Goal: Task Accomplishment & Management: Complete application form

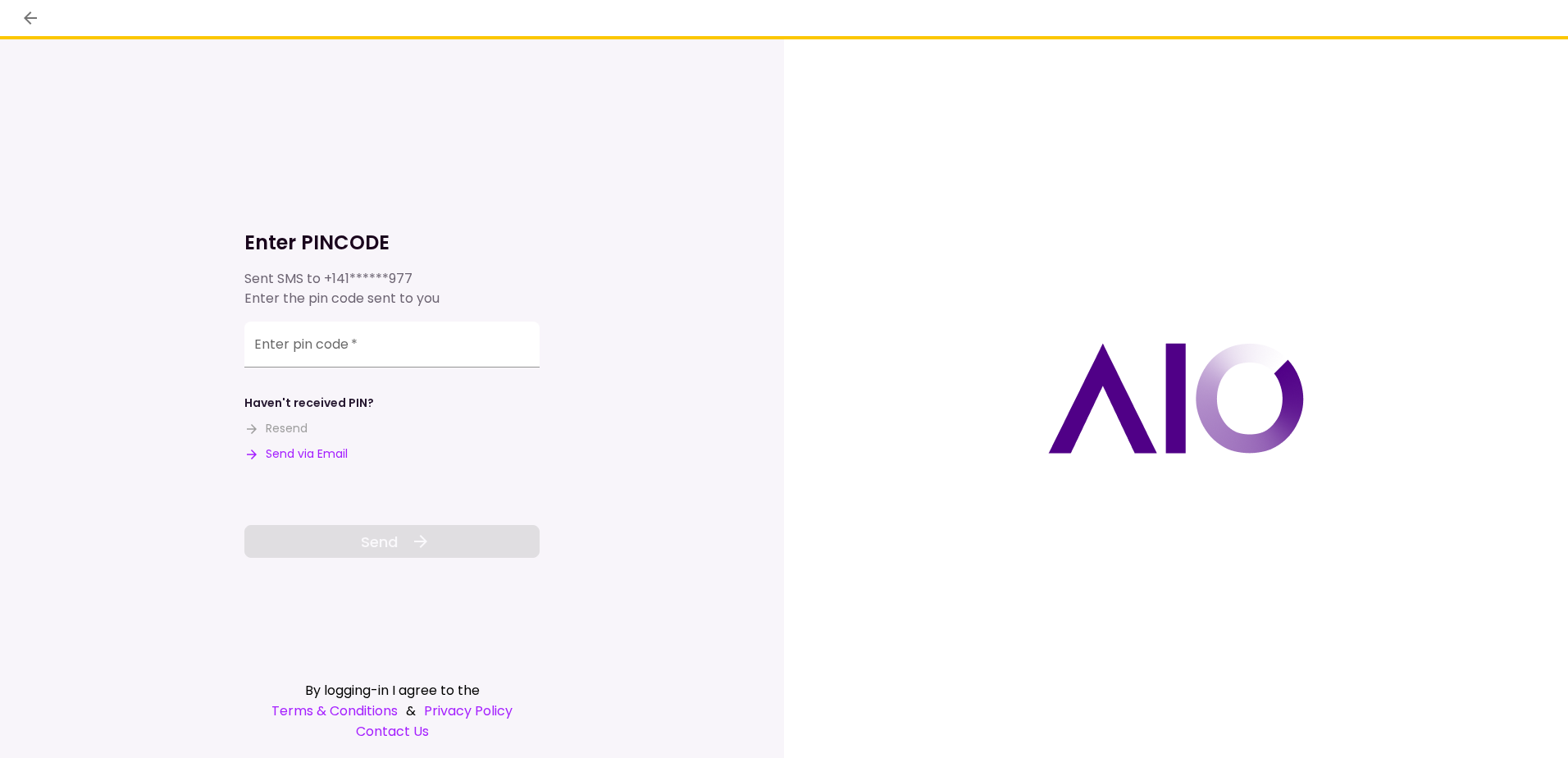
click at [327, 455] on button "Send via Email" at bounding box center [296, 454] width 103 height 17
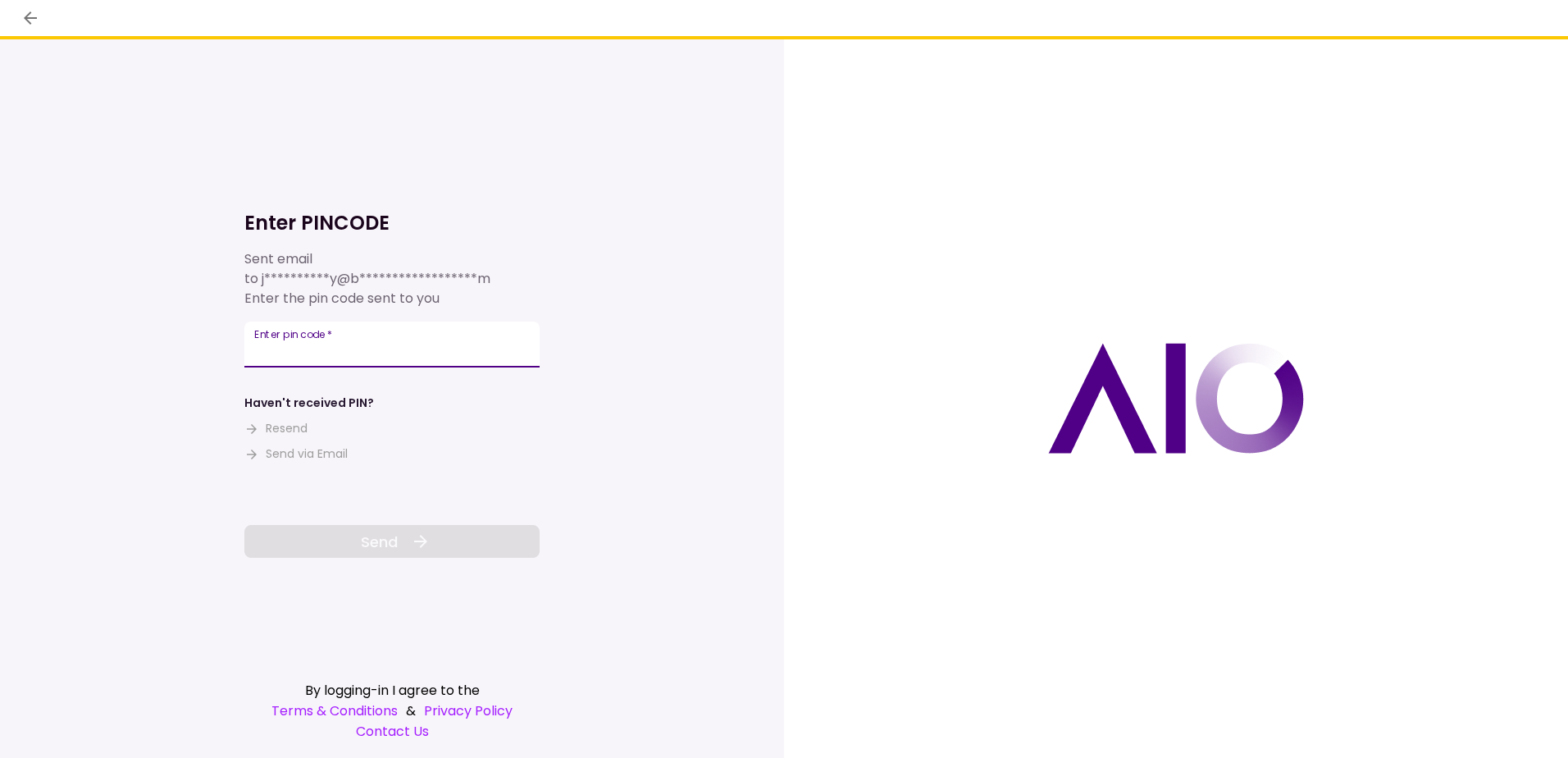
click at [373, 341] on input "Enter pin code   *" at bounding box center [392, 344] width 296 height 46
type input "******"
click at [420, 542] on icon at bounding box center [421, 542] width 20 height 20
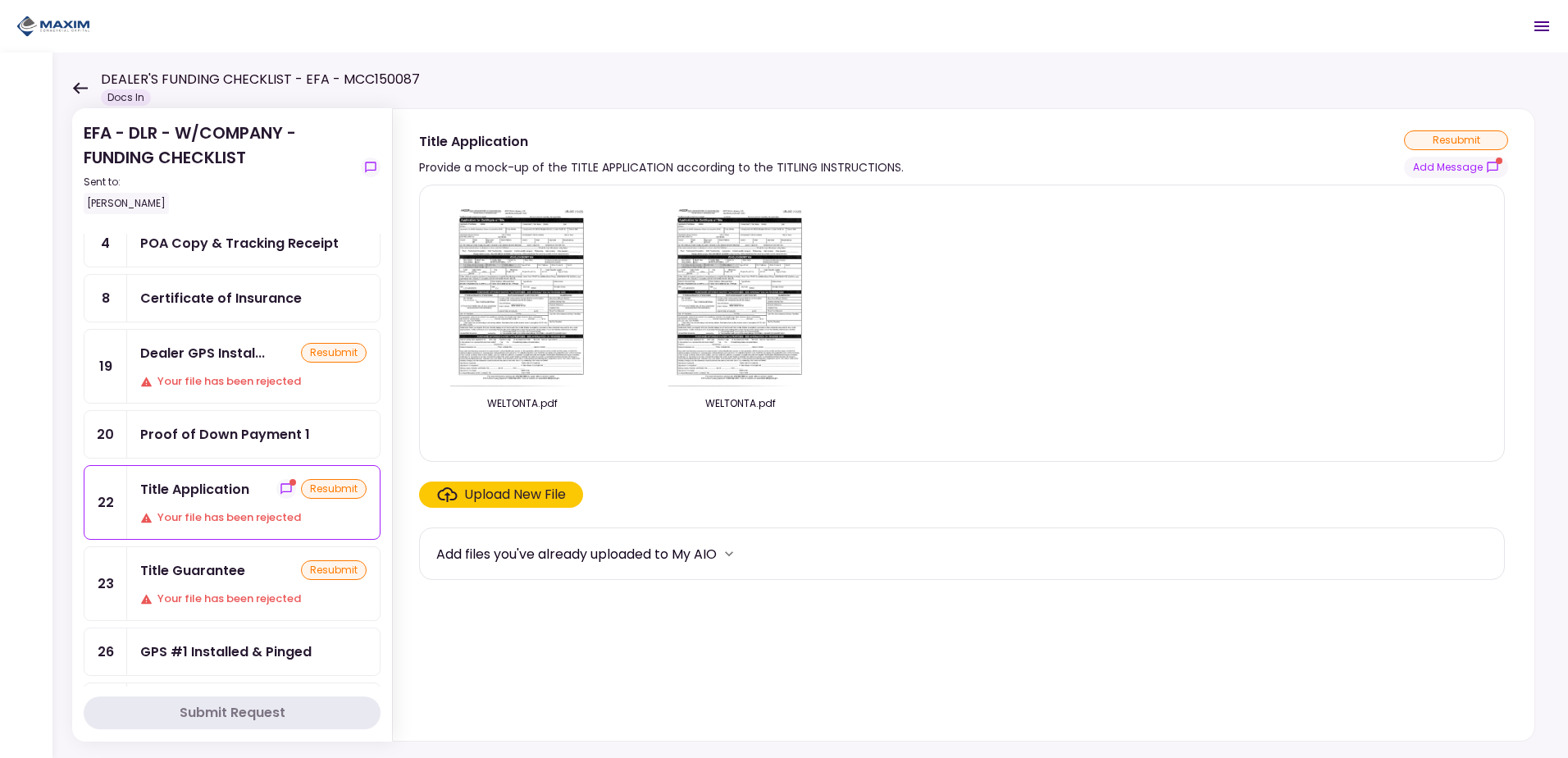
scroll to position [164, 0]
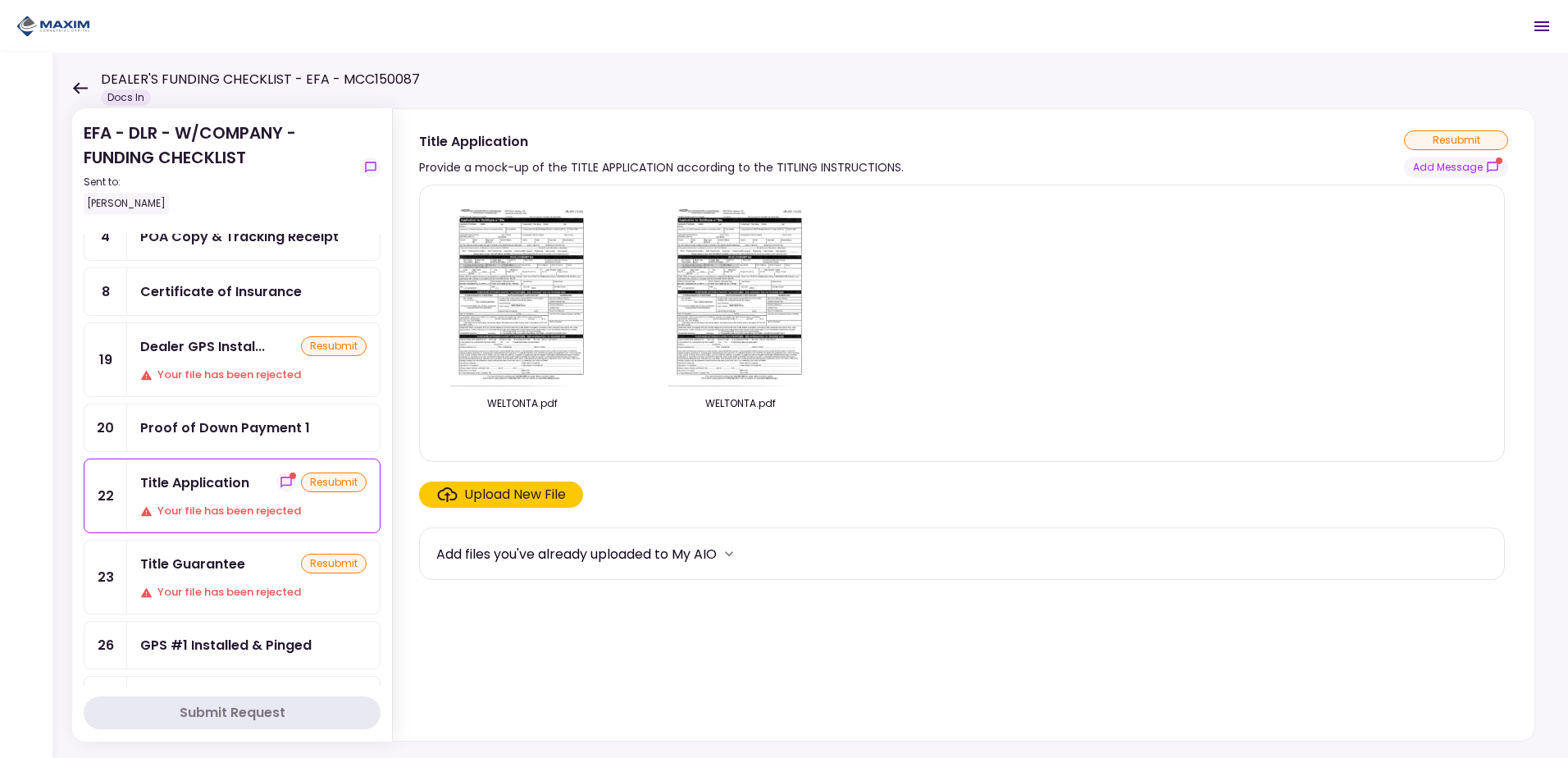
click at [209, 493] on div "Title Application resubmit Your file has been rejected" at bounding box center [254, 496] width 253 height 73
click at [1444, 169] on button "Add Message" at bounding box center [1456, 167] width 104 height 21
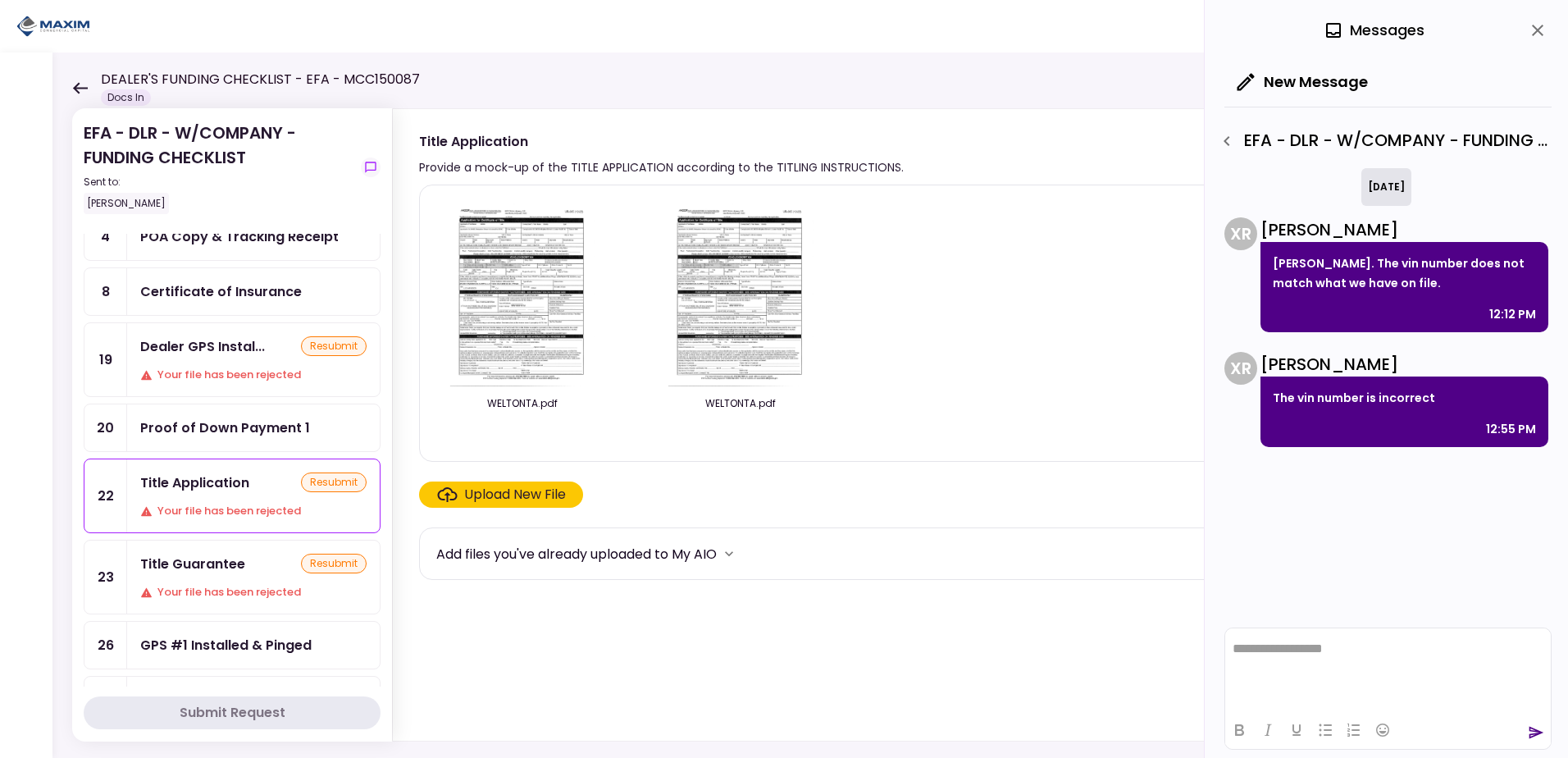
click at [758, 330] on img at bounding box center [741, 292] width 146 height 188
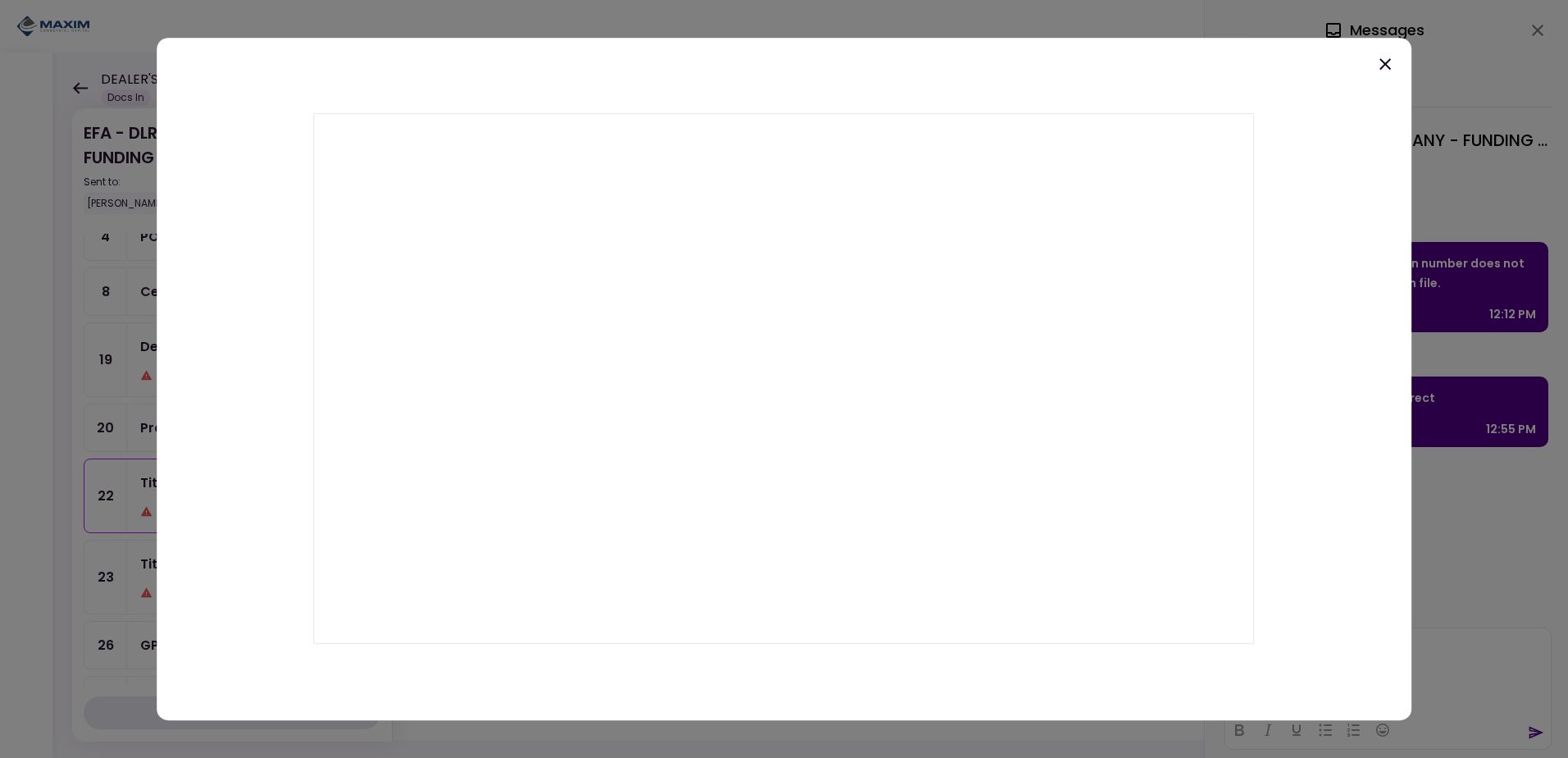
click at [1397, 64] on div at bounding box center [784, 379] width 1255 height 683
click at [1385, 66] on icon at bounding box center [1385, 64] width 12 height 12
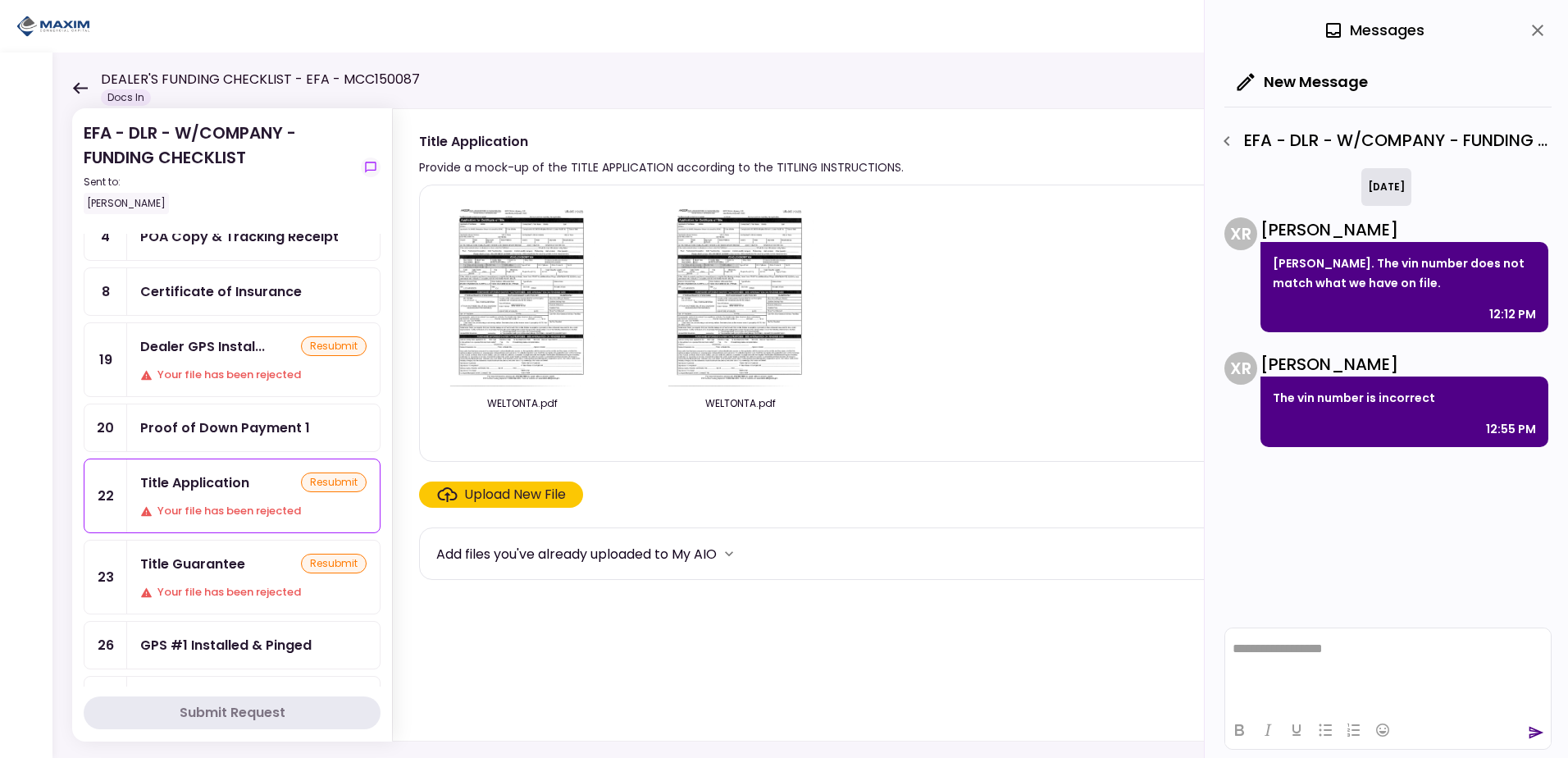
click at [497, 494] on div "Upload New File" at bounding box center [514, 495] width 102 height 20
click at [0, 0] on input "Upload New File" at bounding box center [0, 0] width 0 height 0
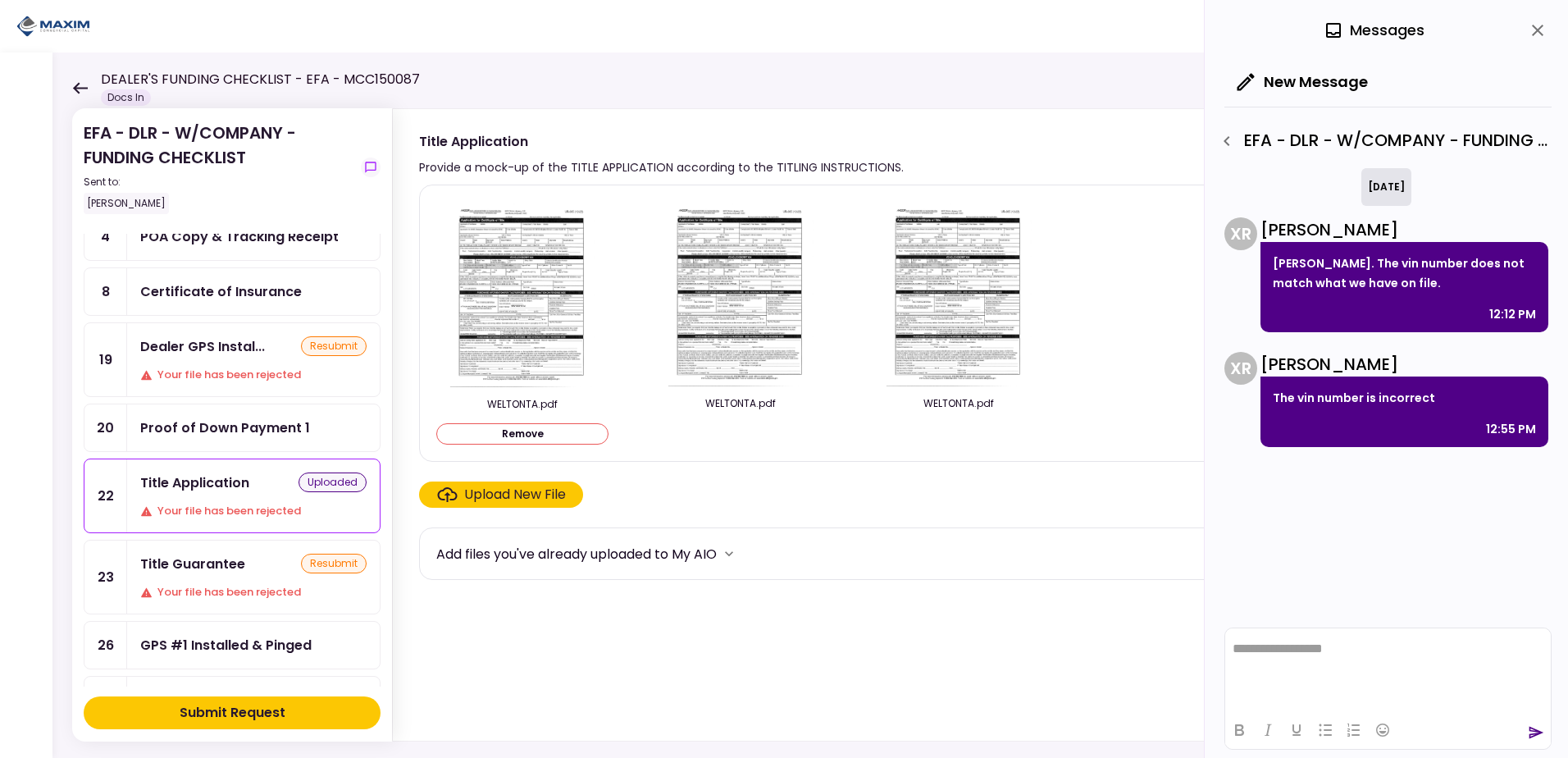
click at [547, 312] on img at bounding box center [523, 293] width 146 height 189
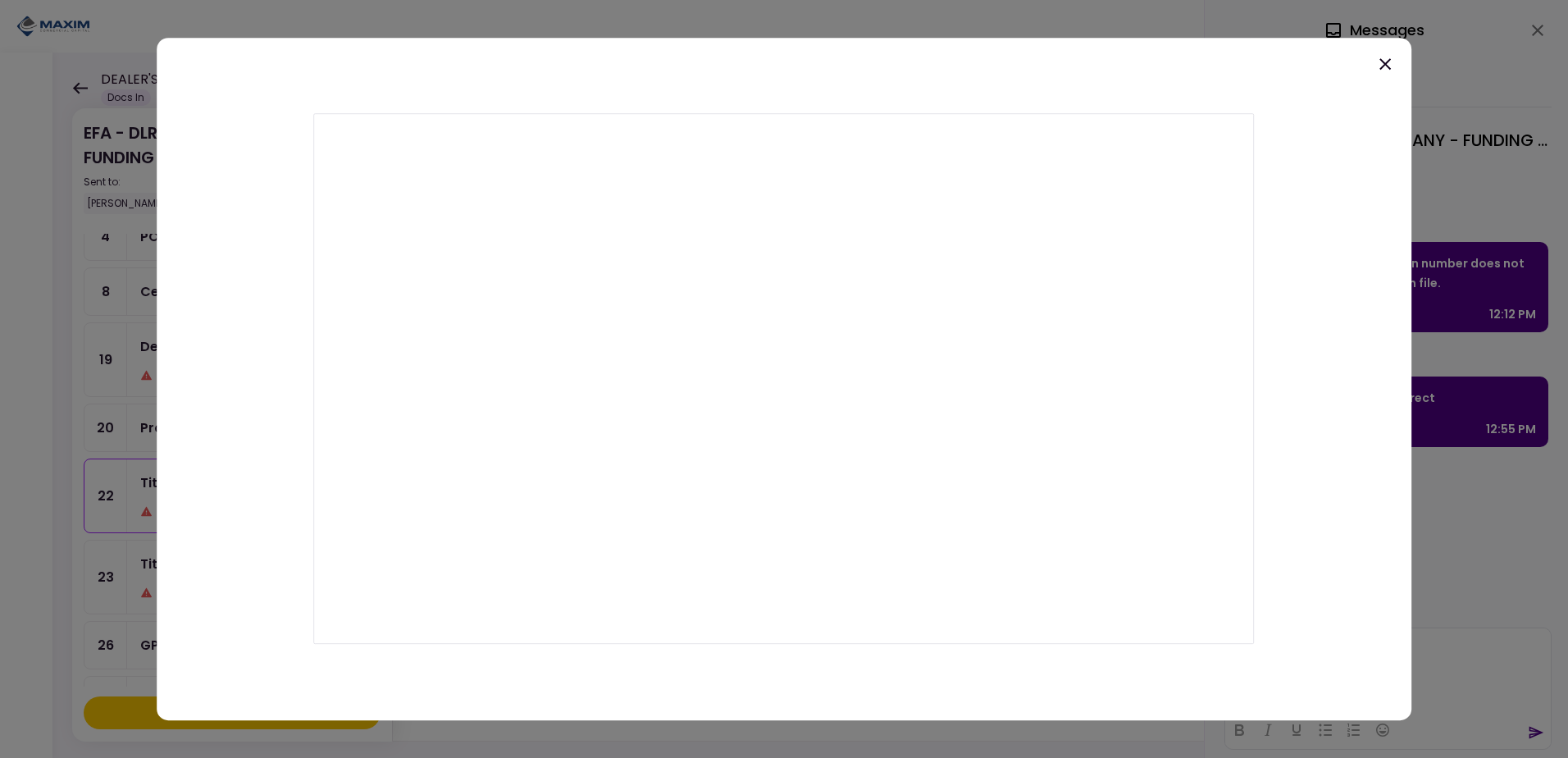
click at [1386, 62] on icon at bounding box center [1386, 64] width 20 height 20
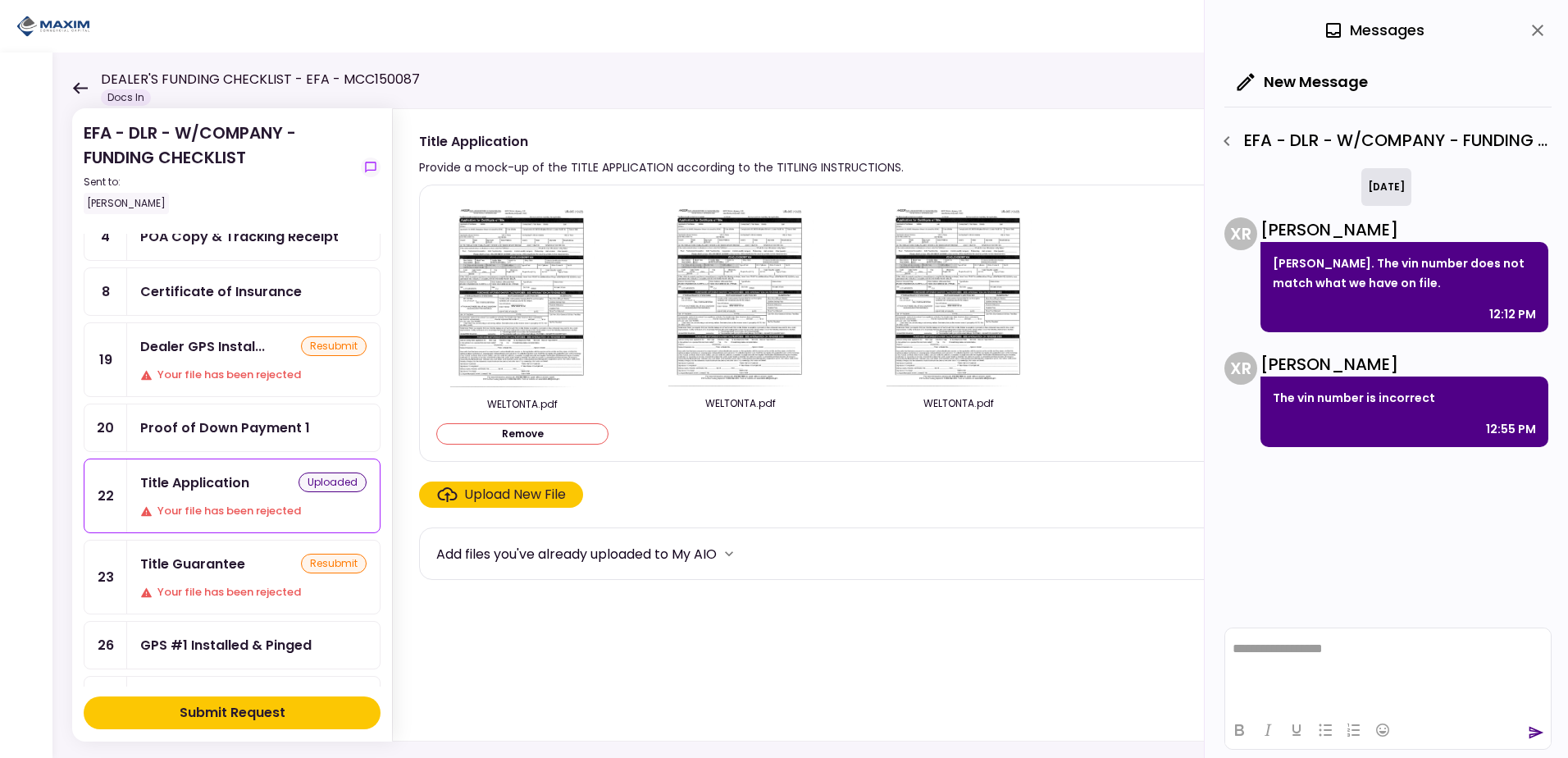
click at [559, 430] on button "Remove" at bounding box center [523, 433] width 172 height 21
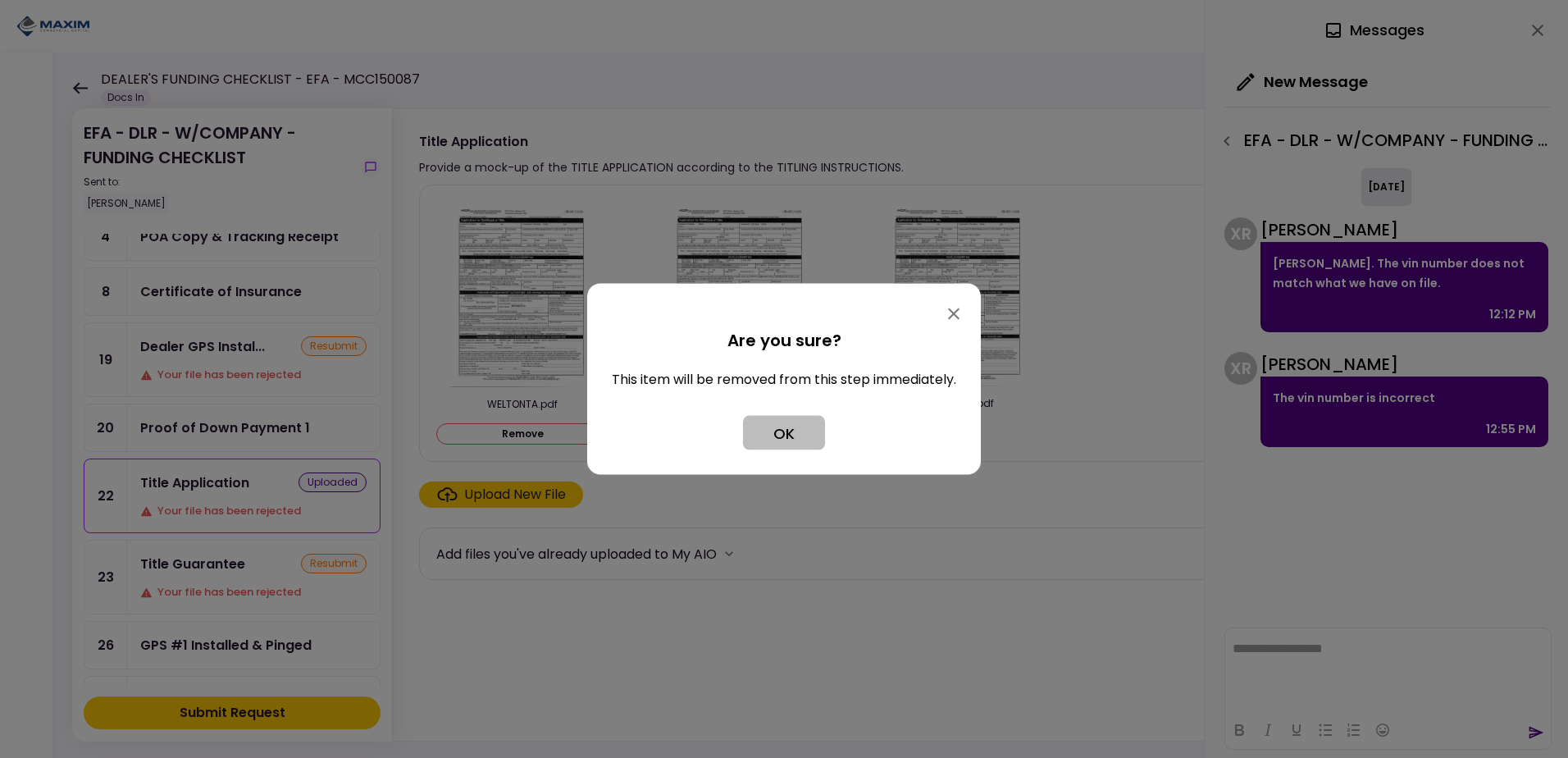
click at [776, 436] on button "OK" at bounding box center [784, 433] width 82 height 35
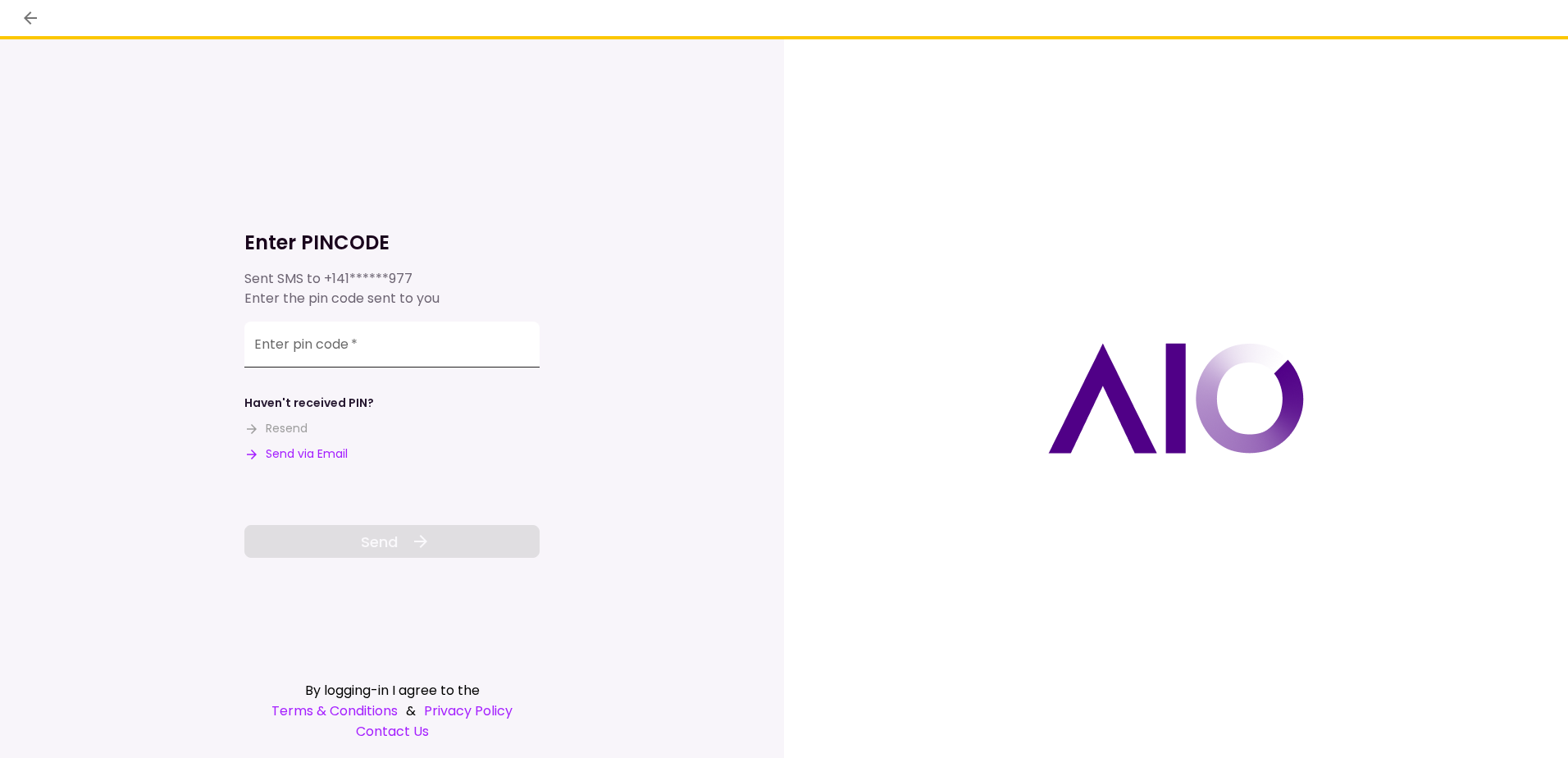
click at [359, 345] on input "Enter pin code   *" at bounding box center [392, 344] width 296 height 46
click at [310, 454] on button "Send via Email" at bounding box center [296, 454] width 103 height 17
click at [395, 352] on input "Enter pin code   *" at bounding box center [392, 344] width 296 height 46
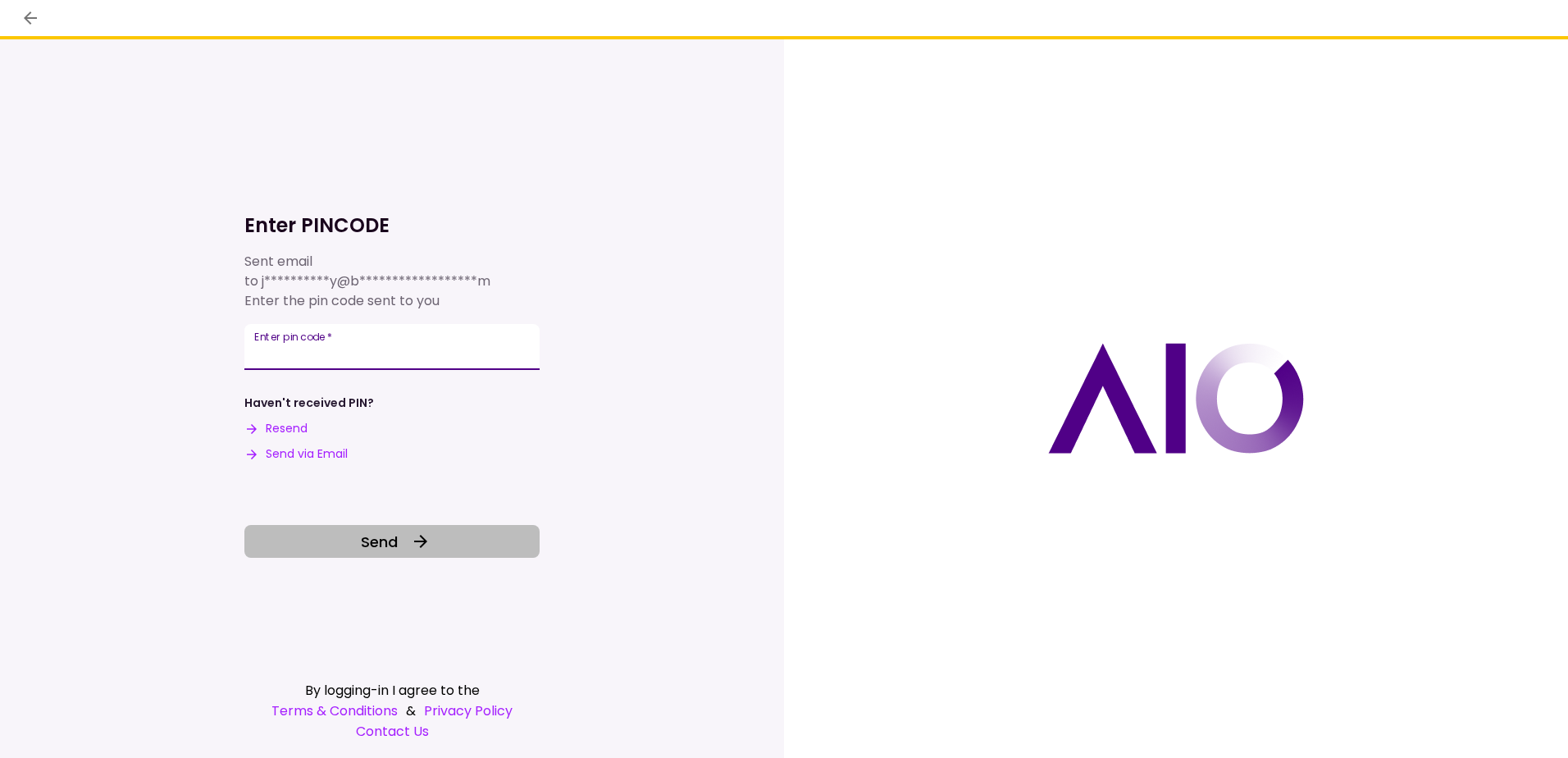
type input "******"
click at [387, 541] on span "Send" at bounding box center [379, 542] width 37 height 22
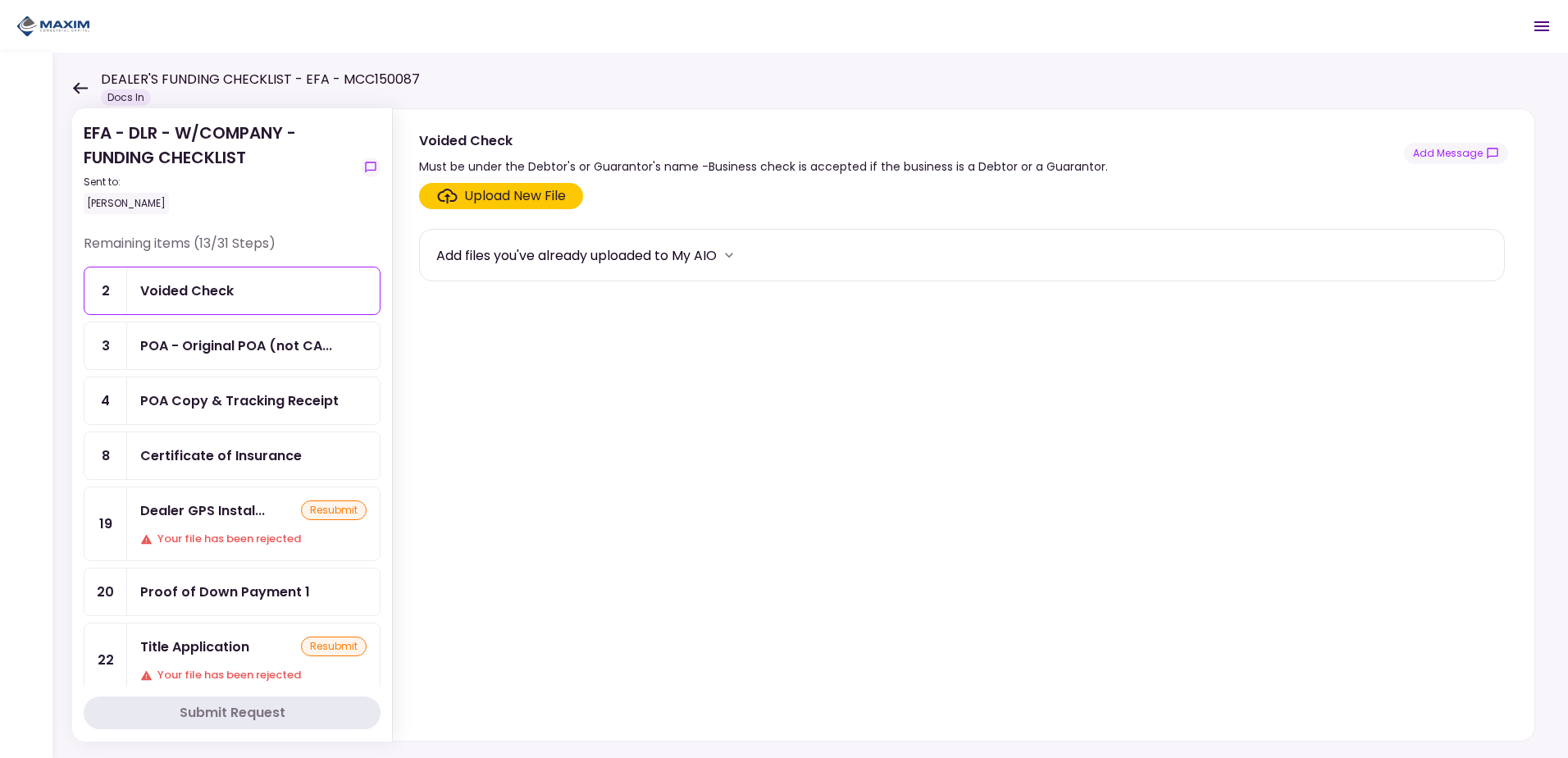
click at [225, 655] on div "Title Application" at bounding box center [194, 646] width 109 height 20
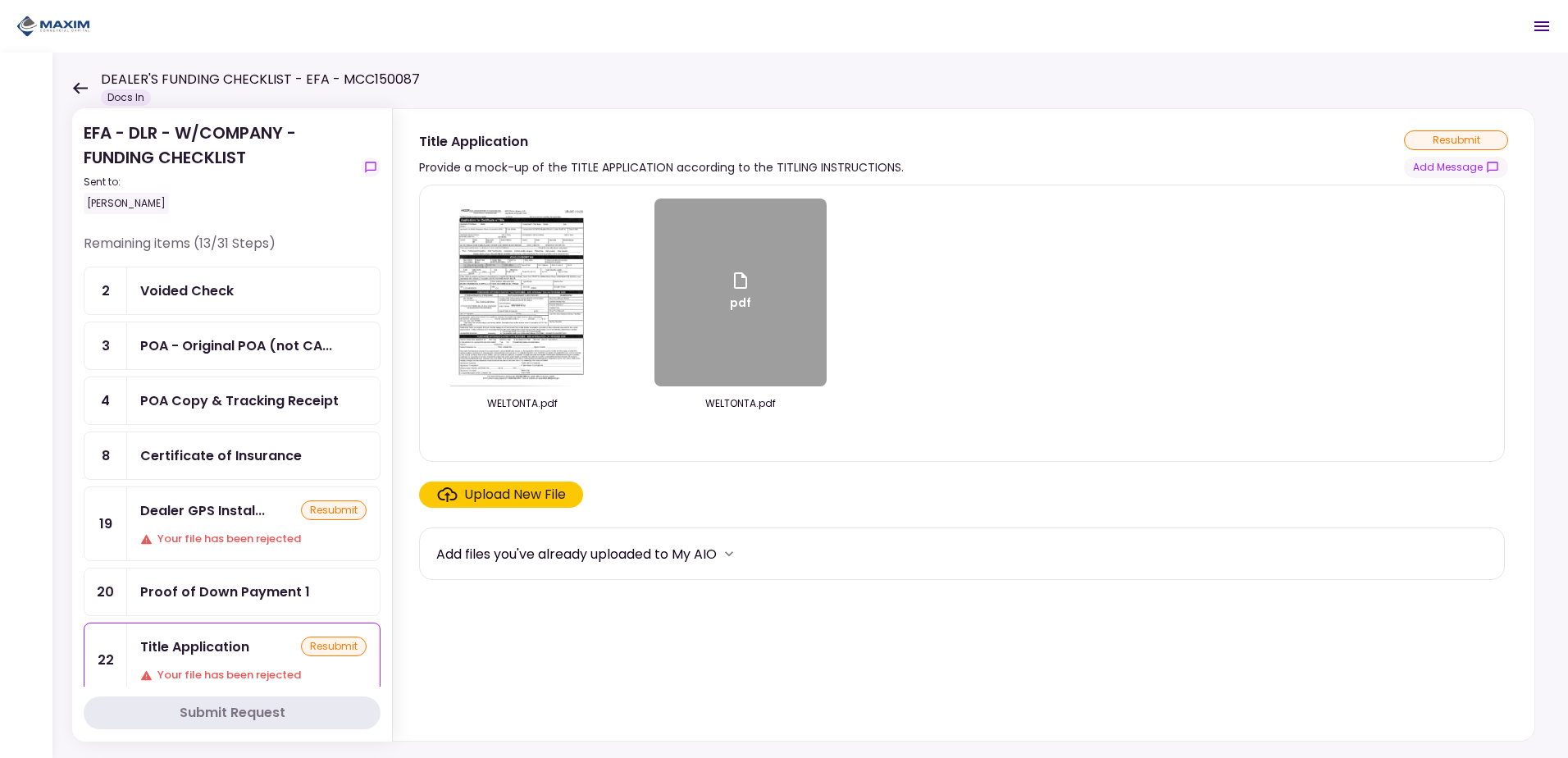
click at [510, 499] on div "Upload New File" at bounding box center [514, 495] width 102 height 20
click at [0, 0] on input "Upload New File" at bounding box center [0, 0] width 0 height 0
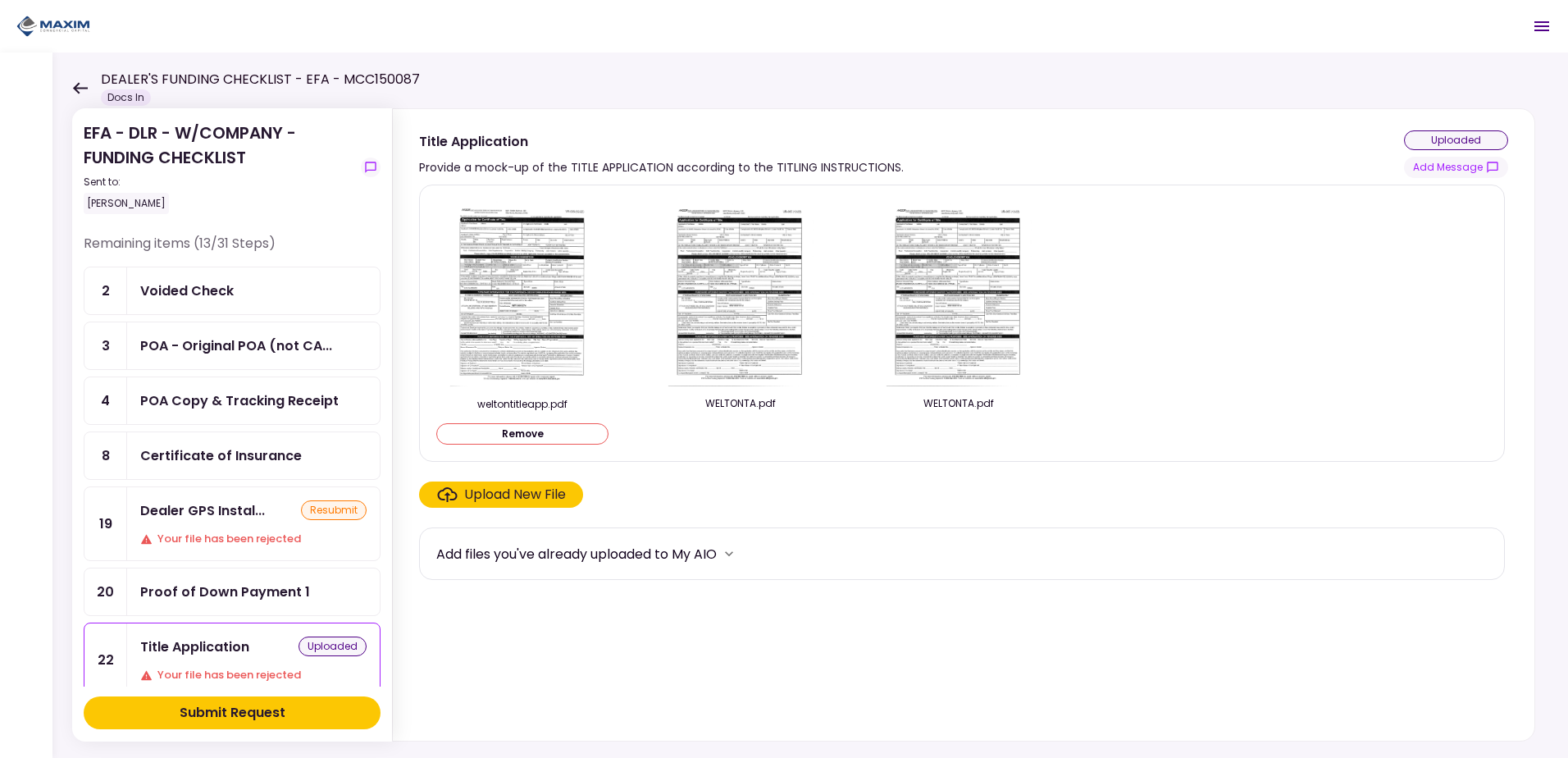
click at [248, 711] on div "Submit Request" at bounding box center [232, 713] width 106 height 20
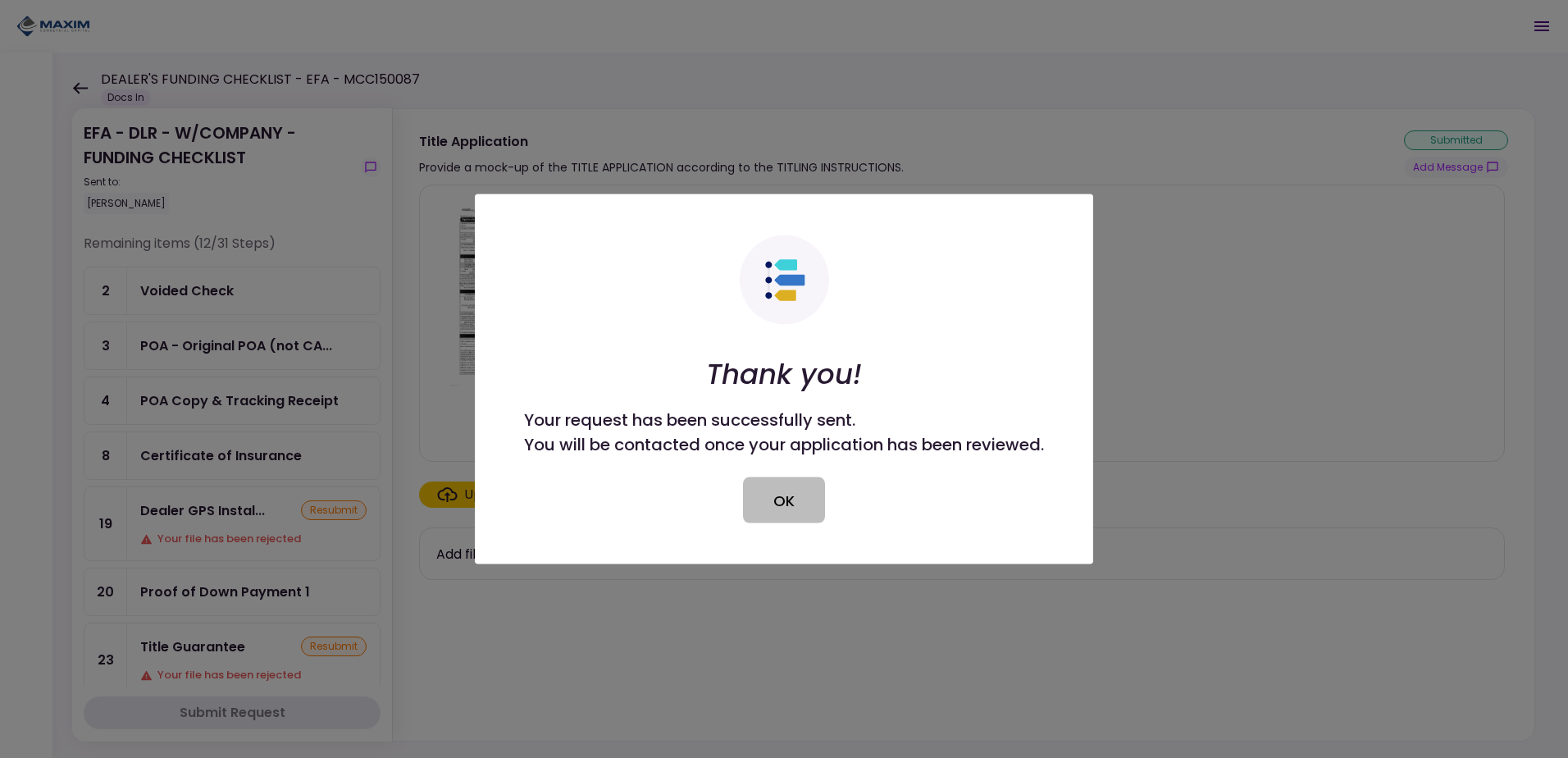
click at [802, 500] on button "OK" at bounding box center [784, 501] width 82 height 46
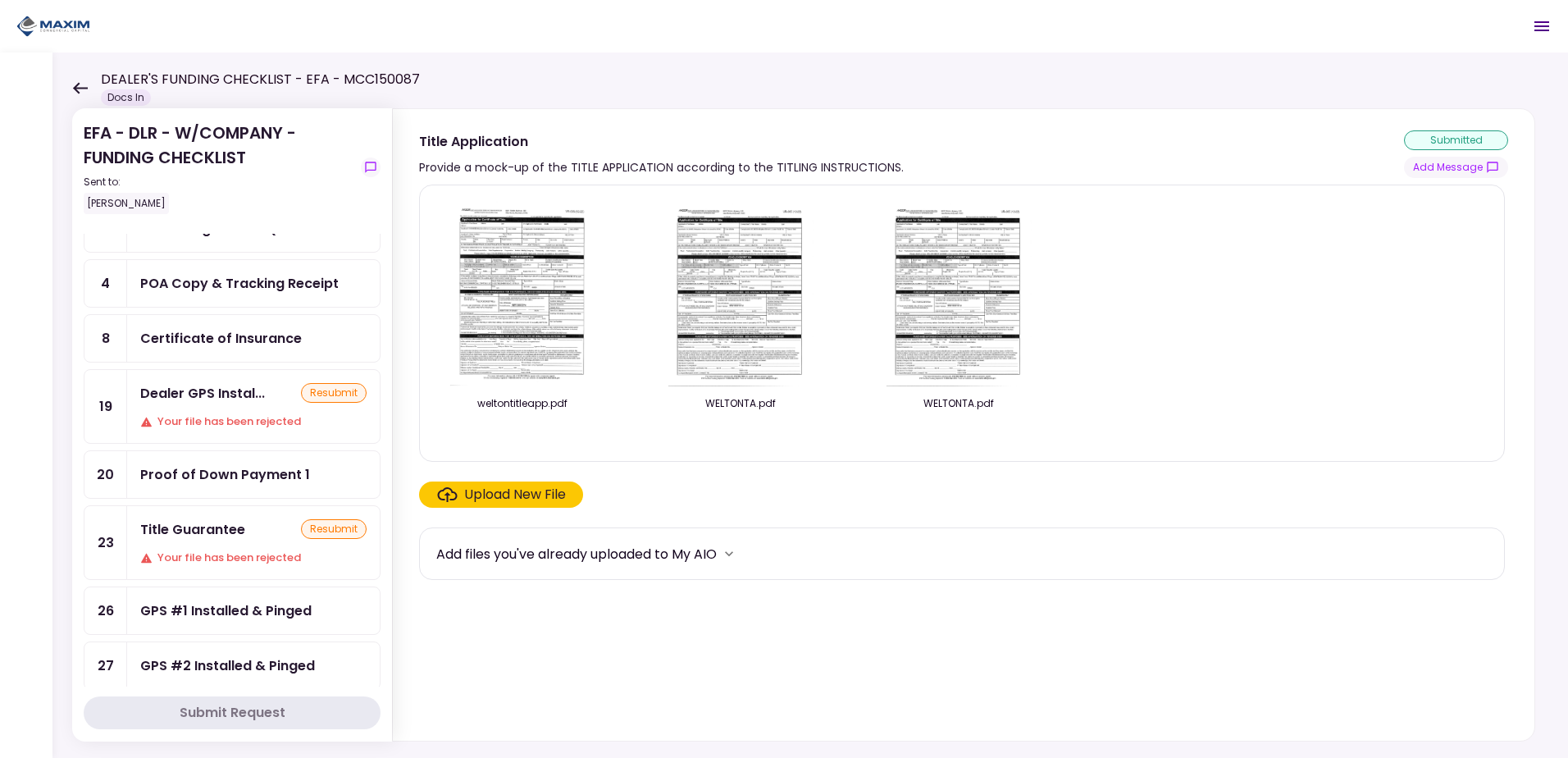
scroll to position [73, 0]
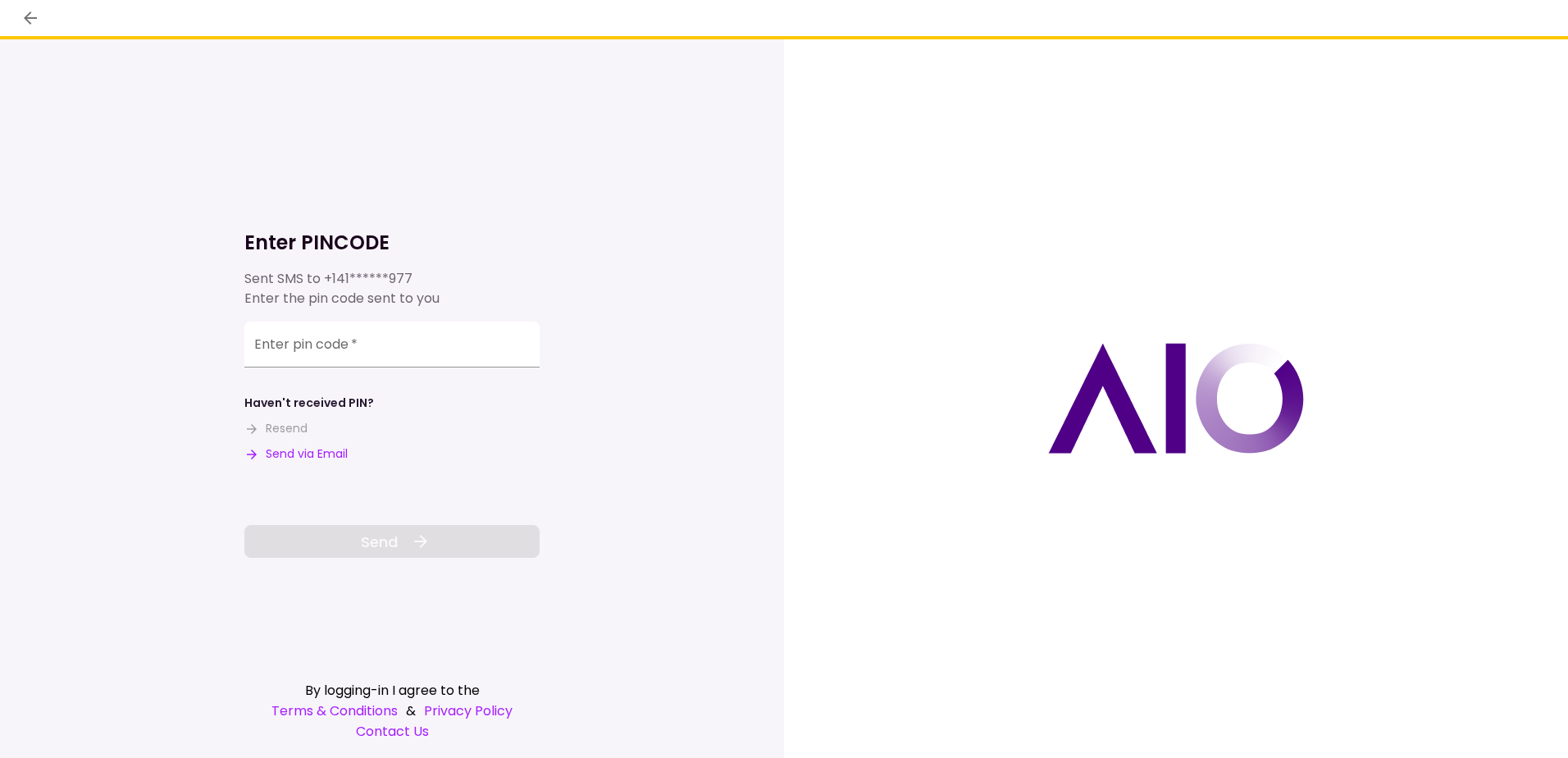
click at [337, 450] on button "Send via Email" at bounding box center [296, 454] width 103 height 17
click at [373, 353] on input "Enter pin code   *" at bounding box center [392, 344] width 296 height 46
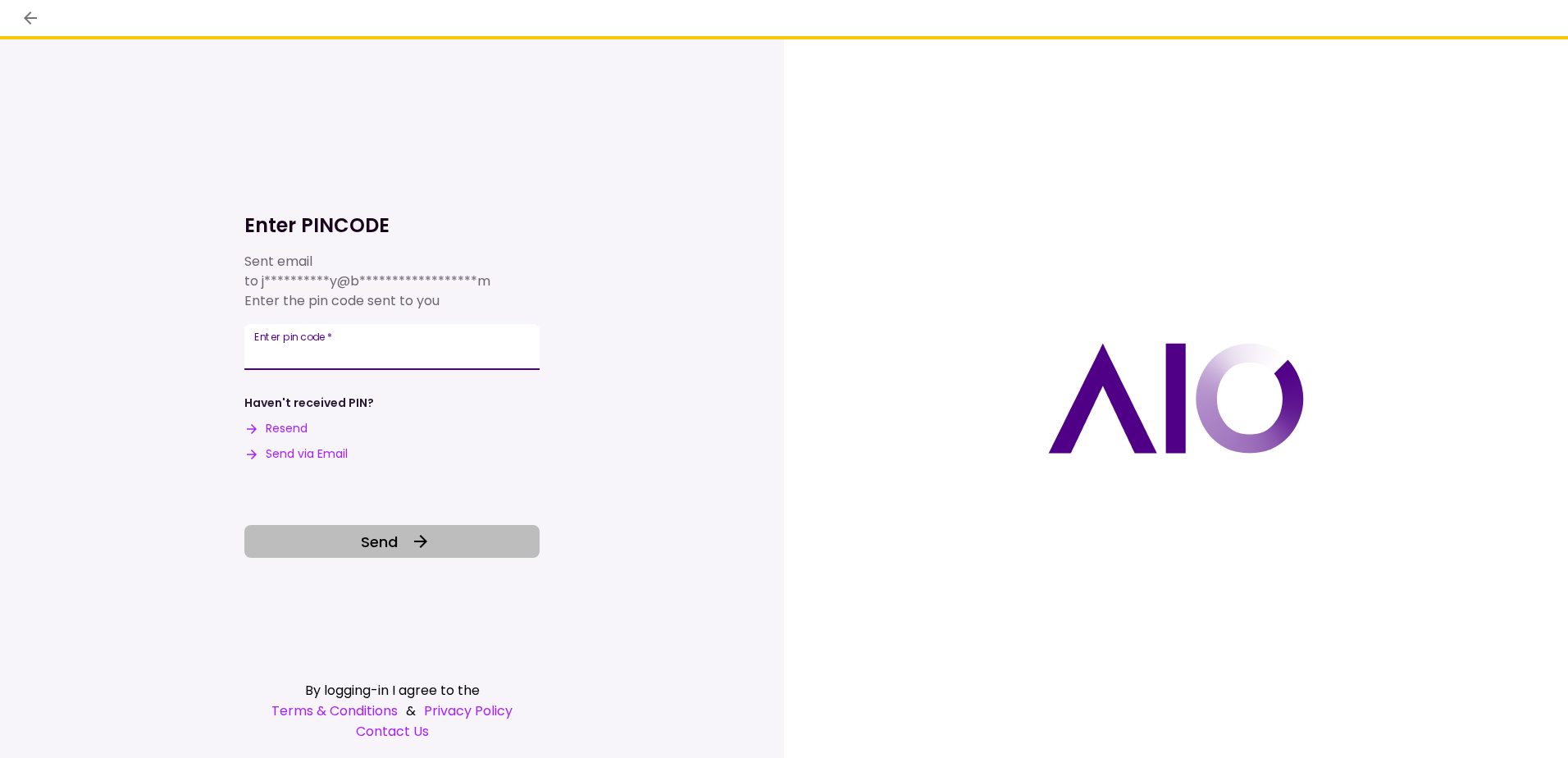
type input "******"
click at [440, 545] on button "Send" at bounding box center [392, 542] width 296 height 33
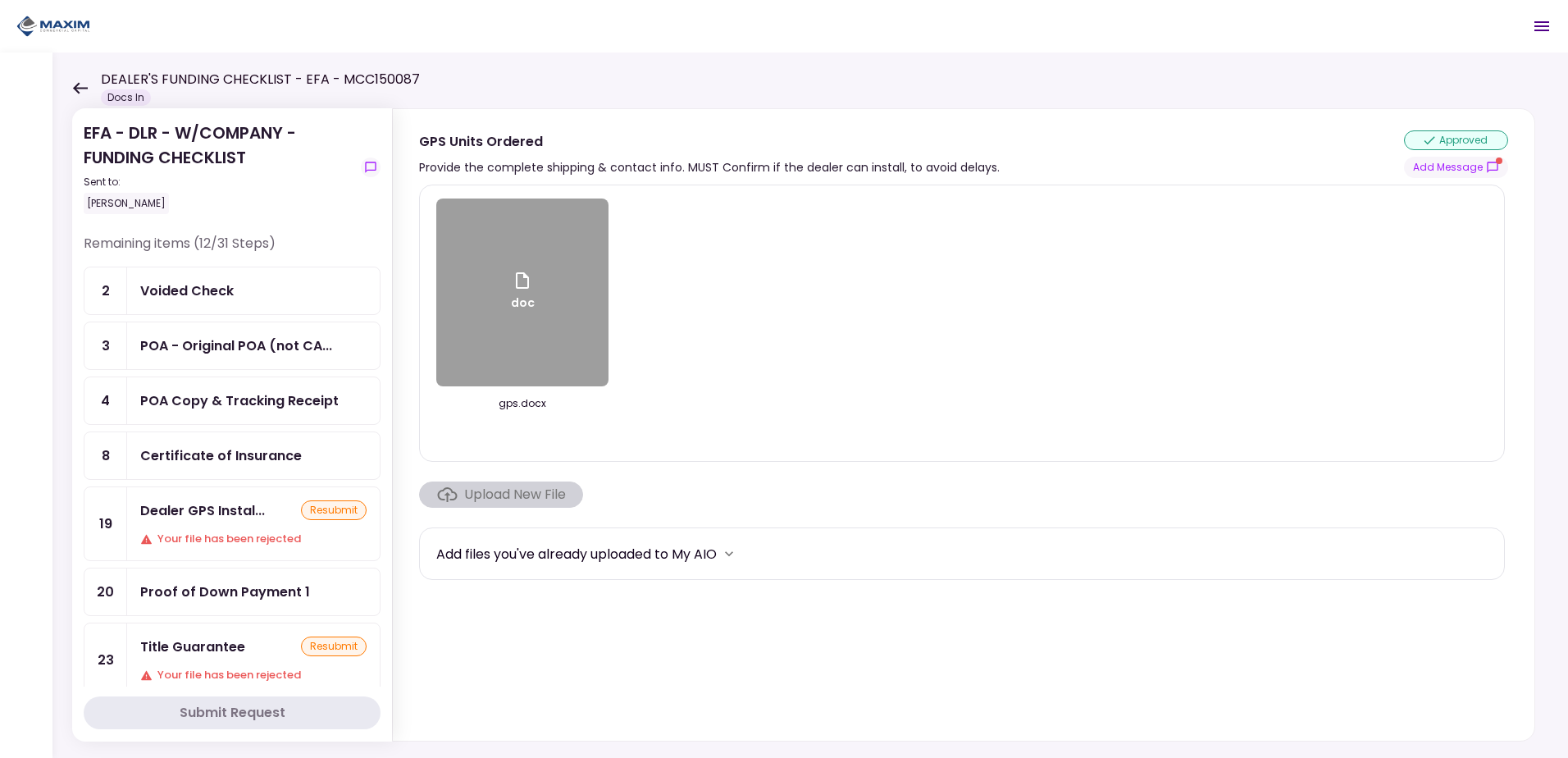
click at [172, 288] on div "Voided Check" at bounding box center [187, 290] width 93 height 20
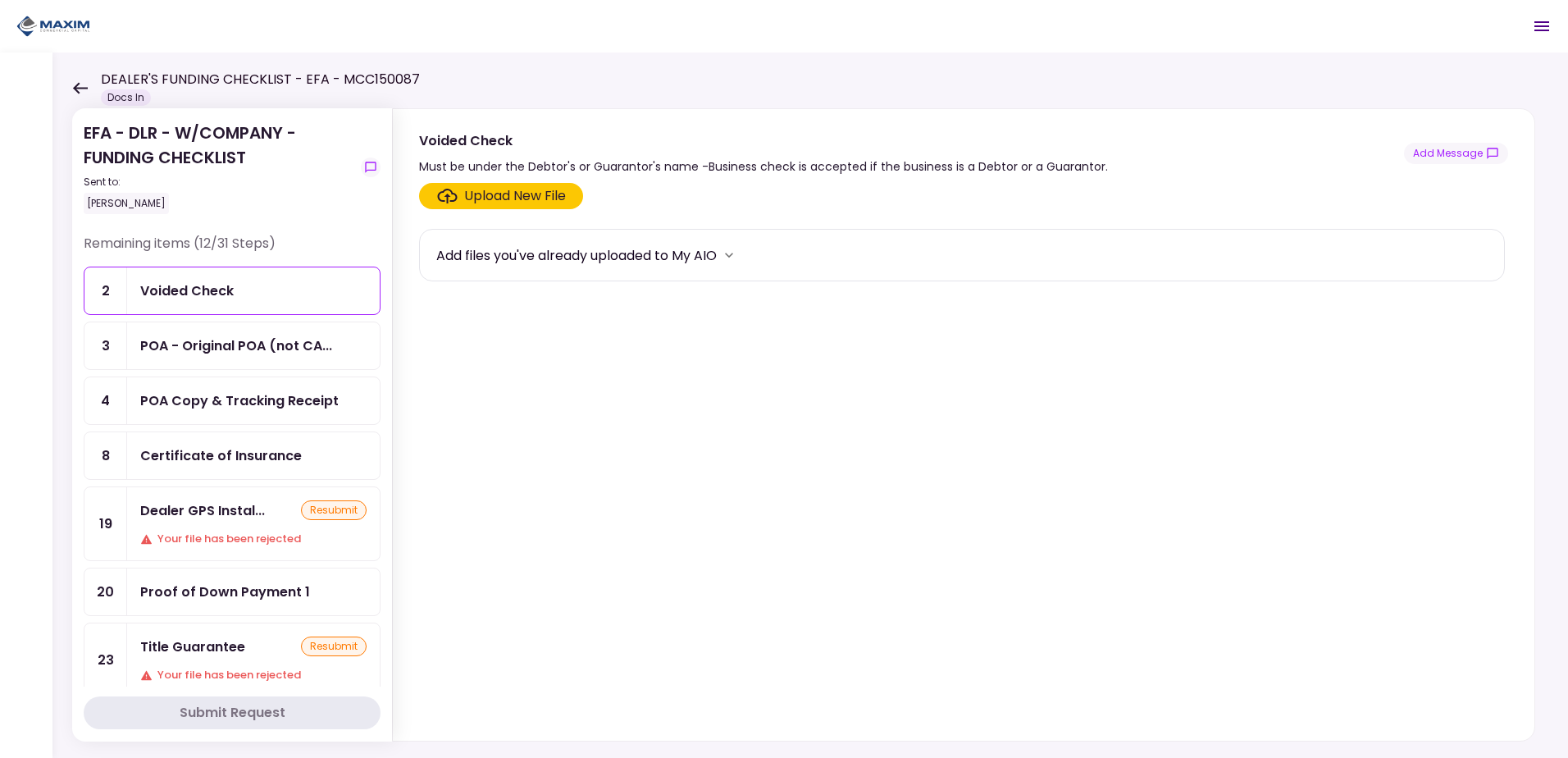
click at [503, 195] on div "Upload New File" at bounding box center [514, 196] width 102 height 20
click at [0, 0] on input "Upload New File" at bounding box center [0, 0] width 0 height 0
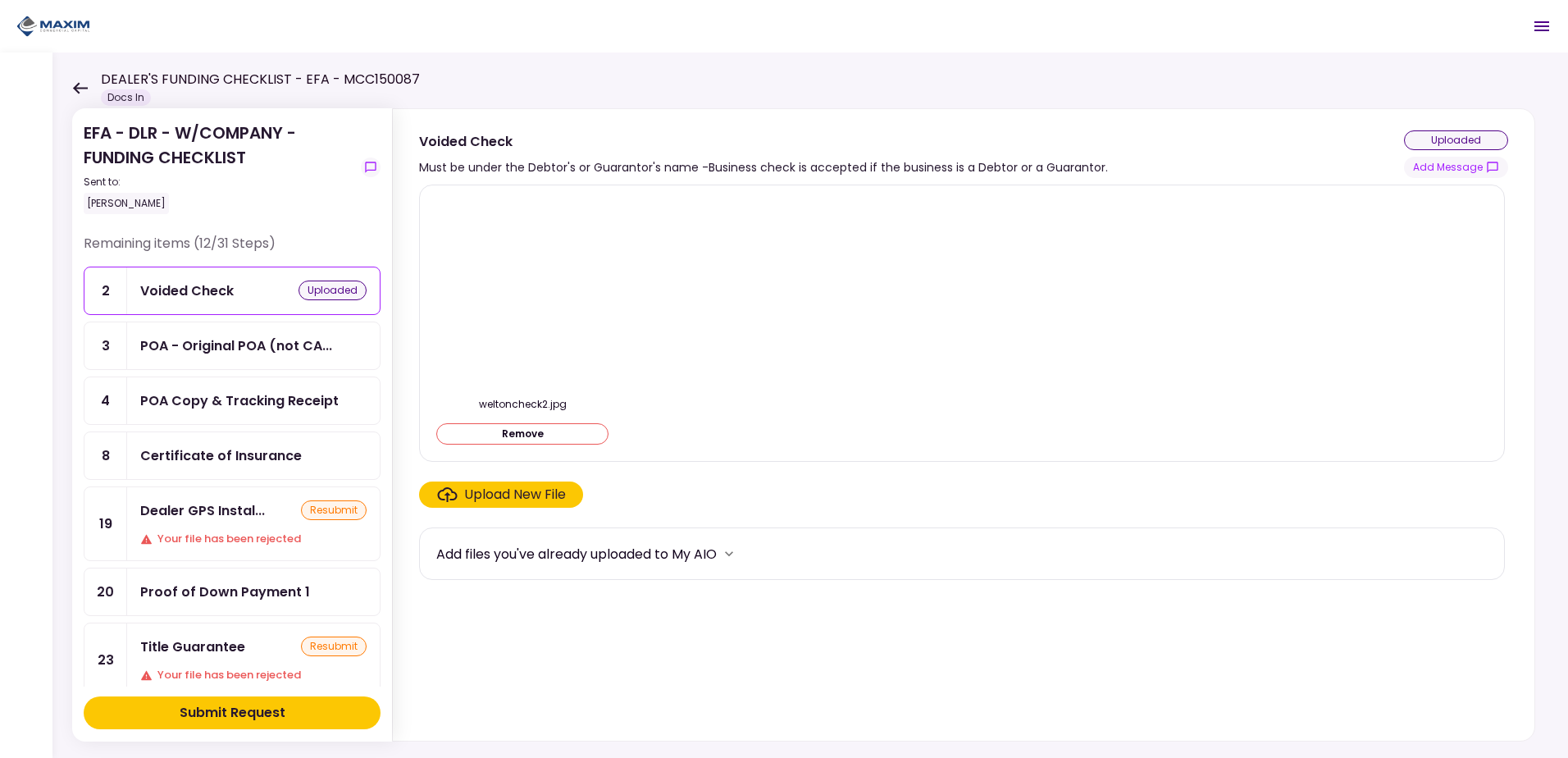
click at [223, 712] on div "Submit Request" at bounding box center [232, 713] width 106 height 20
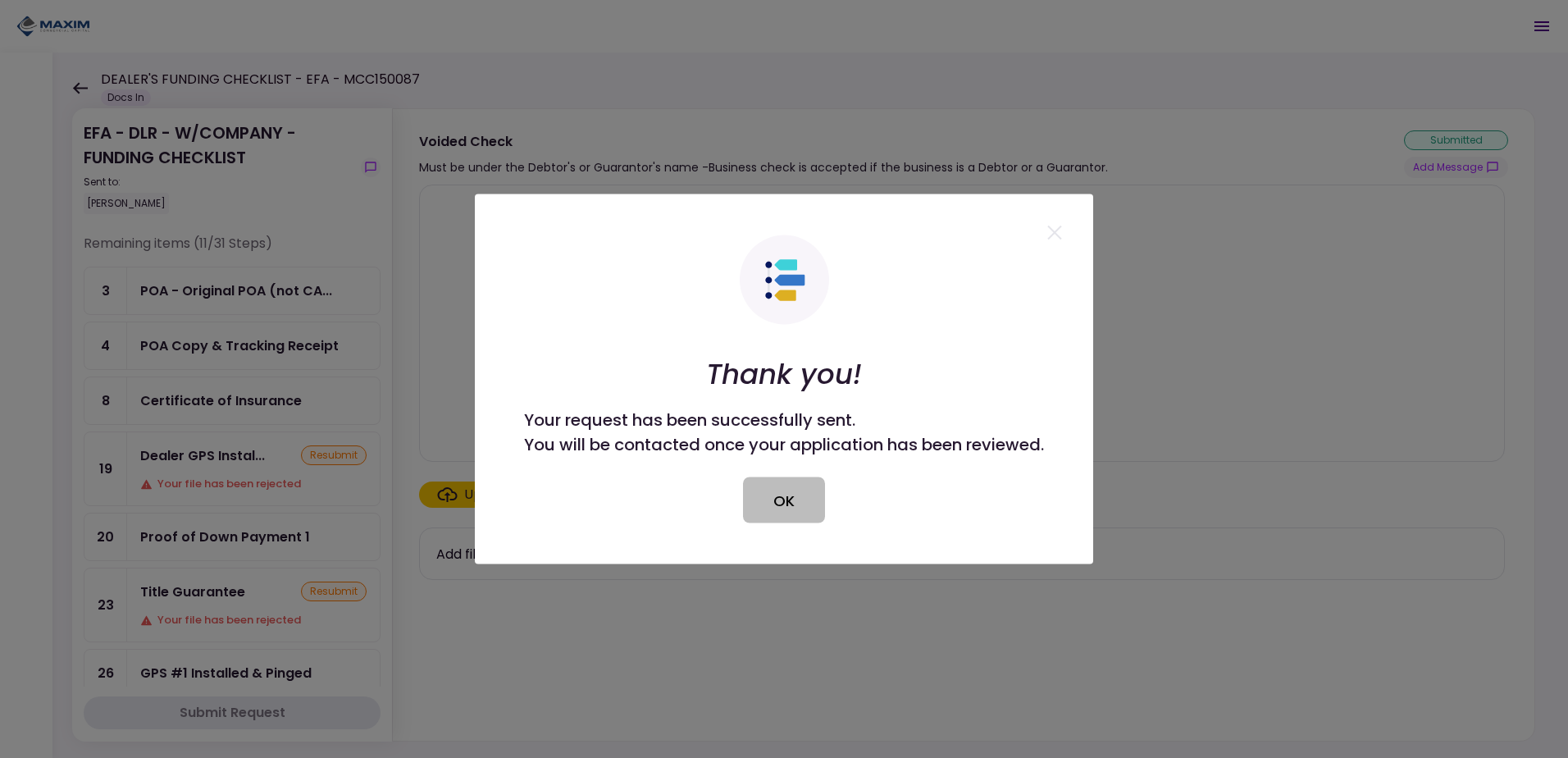
click at [754, 491] on button "OK" at bounding box center [784, 501] width 82 height 46
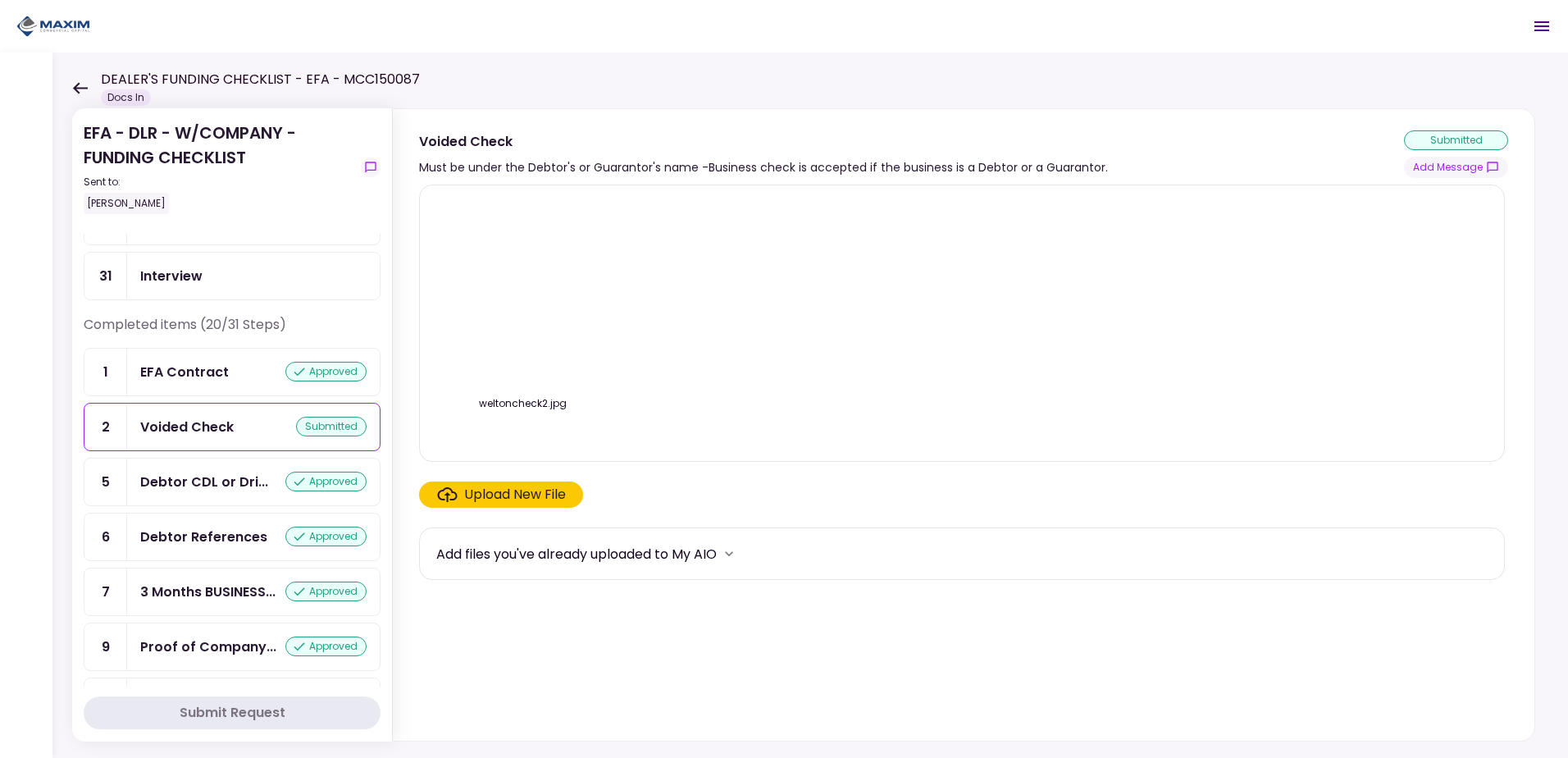
scroll to position [586, 0]
